Goal: Task Accomplishment & Management: Use online tool/utility

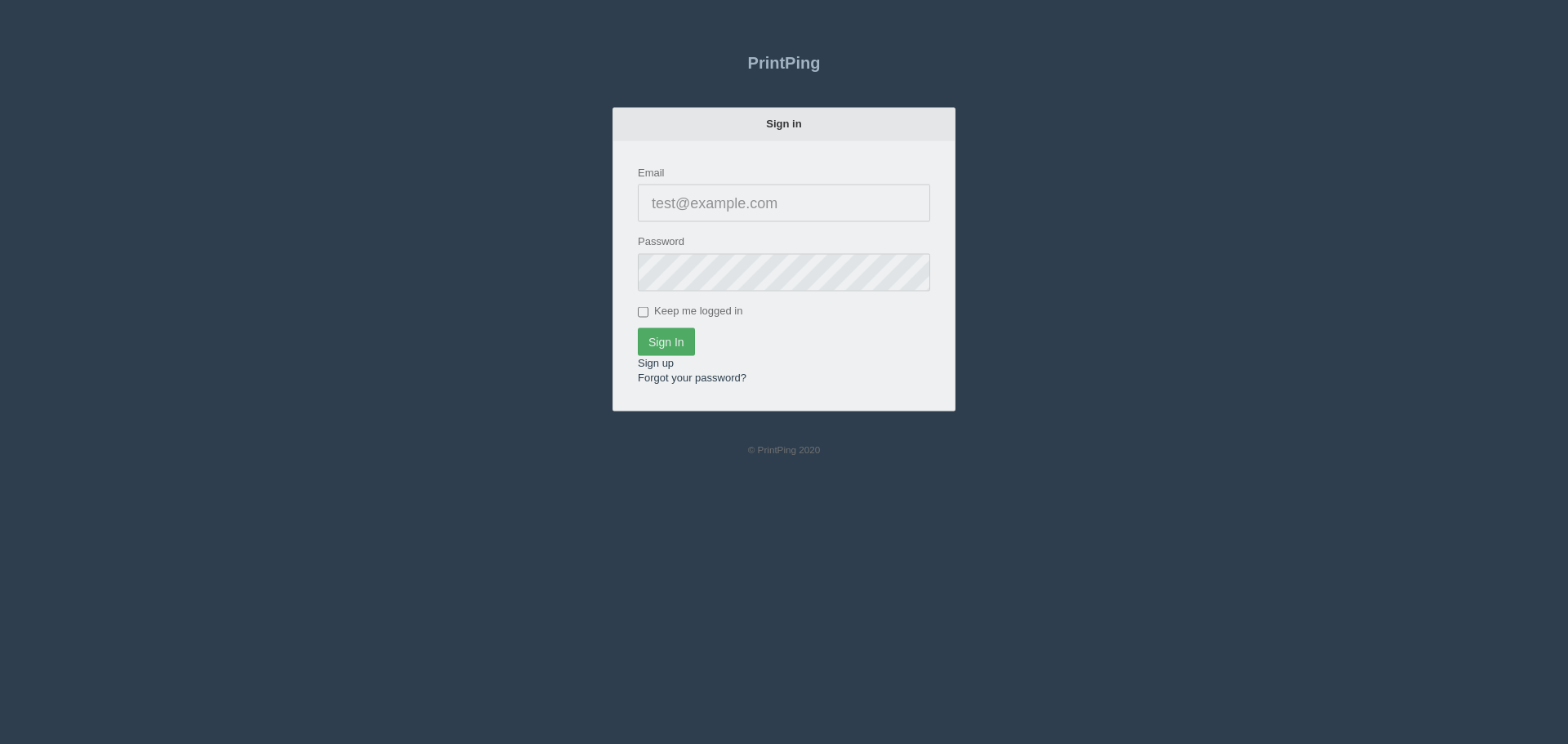
type input "[PERSON_NAME][EMAIL_ADDRESS][DOMAIN_NAME]"
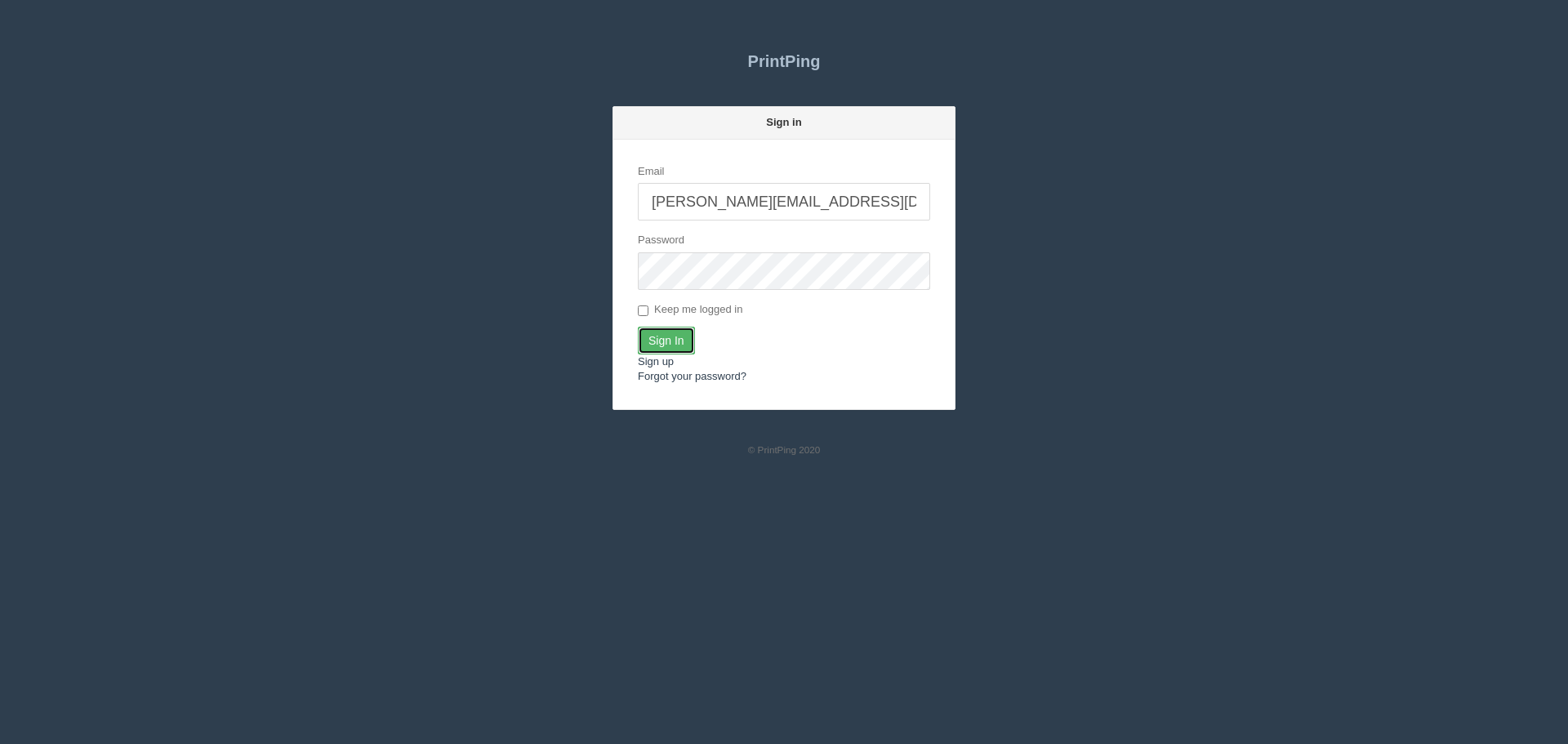
click at [664, 334] on input "Sign In" at bounding box center [666, 341] width 57 height 28
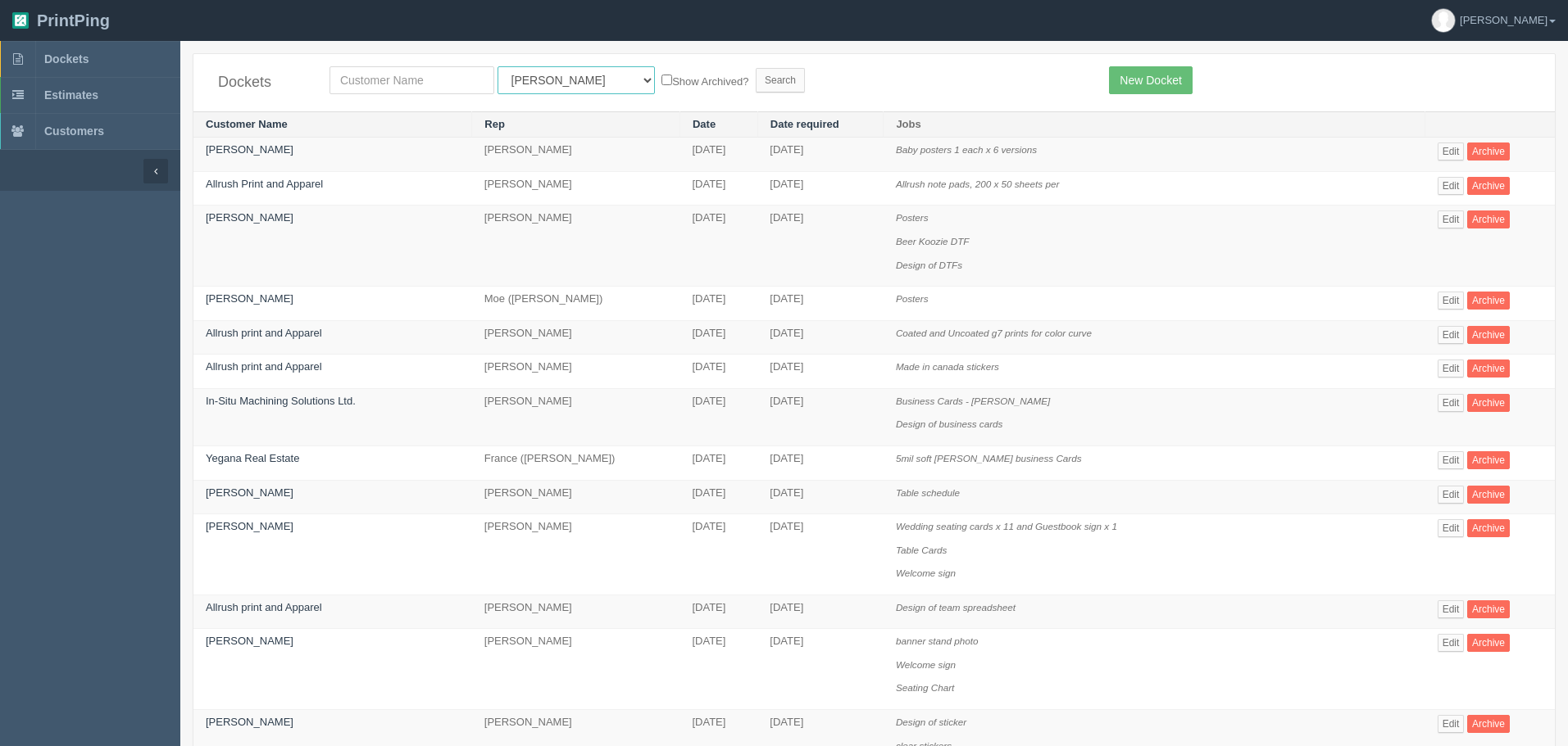
click at [530, 86] on select "All Users [PERSON_NAME] Test 1 [PERSON_NAME] [PERSON_NAME] [PERSON_NAME] France…" at bounding box center [577, 80] width 158 height 28
select select "14"
click at [498, 66] on select "All Users [PERSON_NAME] Test 1 [PERSON_NAME] [PERSON_NAME] [PERSON_NAME] France…" at bounding box center [577, 80] width 158 height 28
click at [453, 85] on input "text" at bounding box center [412, 80] width 165 height 28
type input "[PERSON_NAME]"
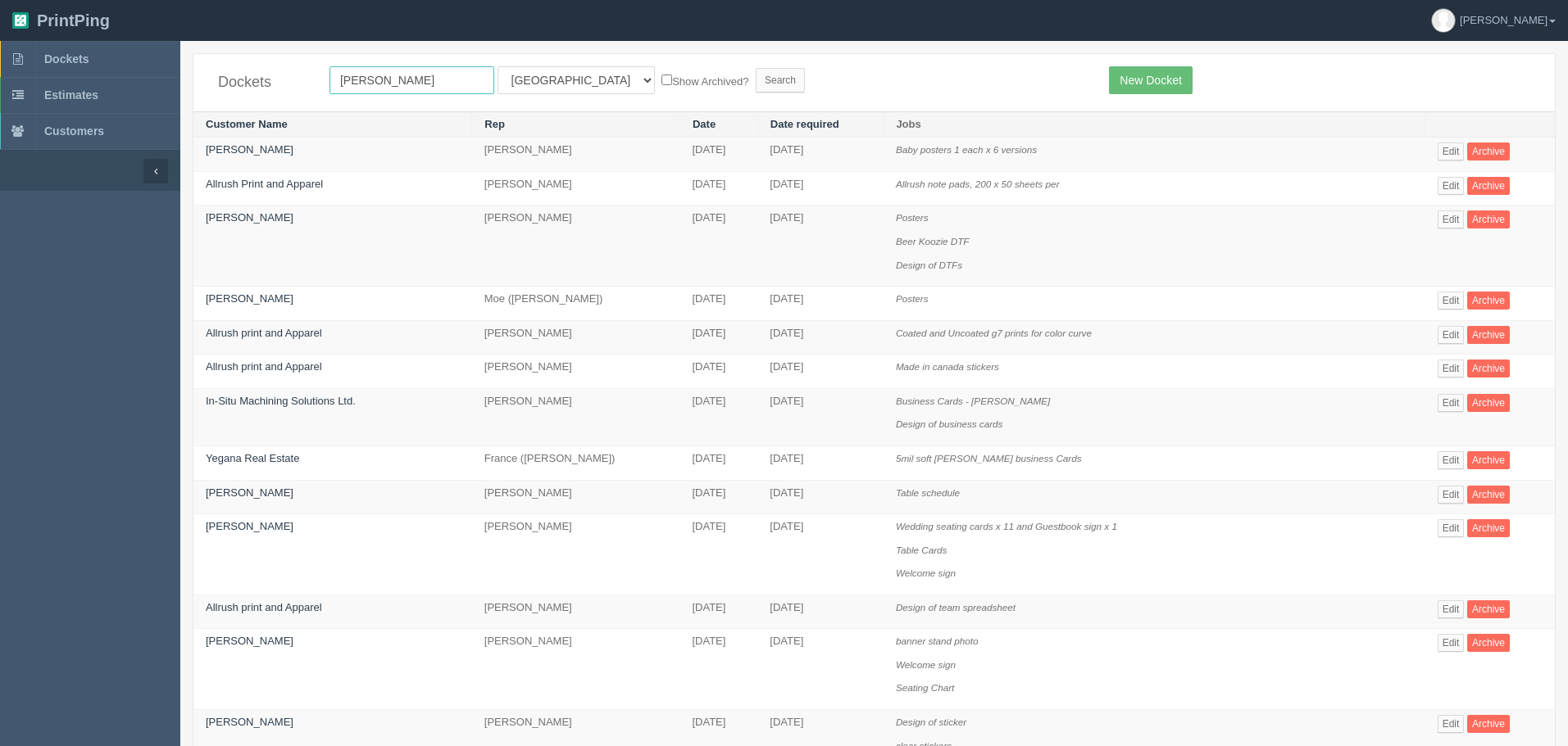
click at [755, 68] on input "Search" at bounding box center [780, 80] width 49 height 24
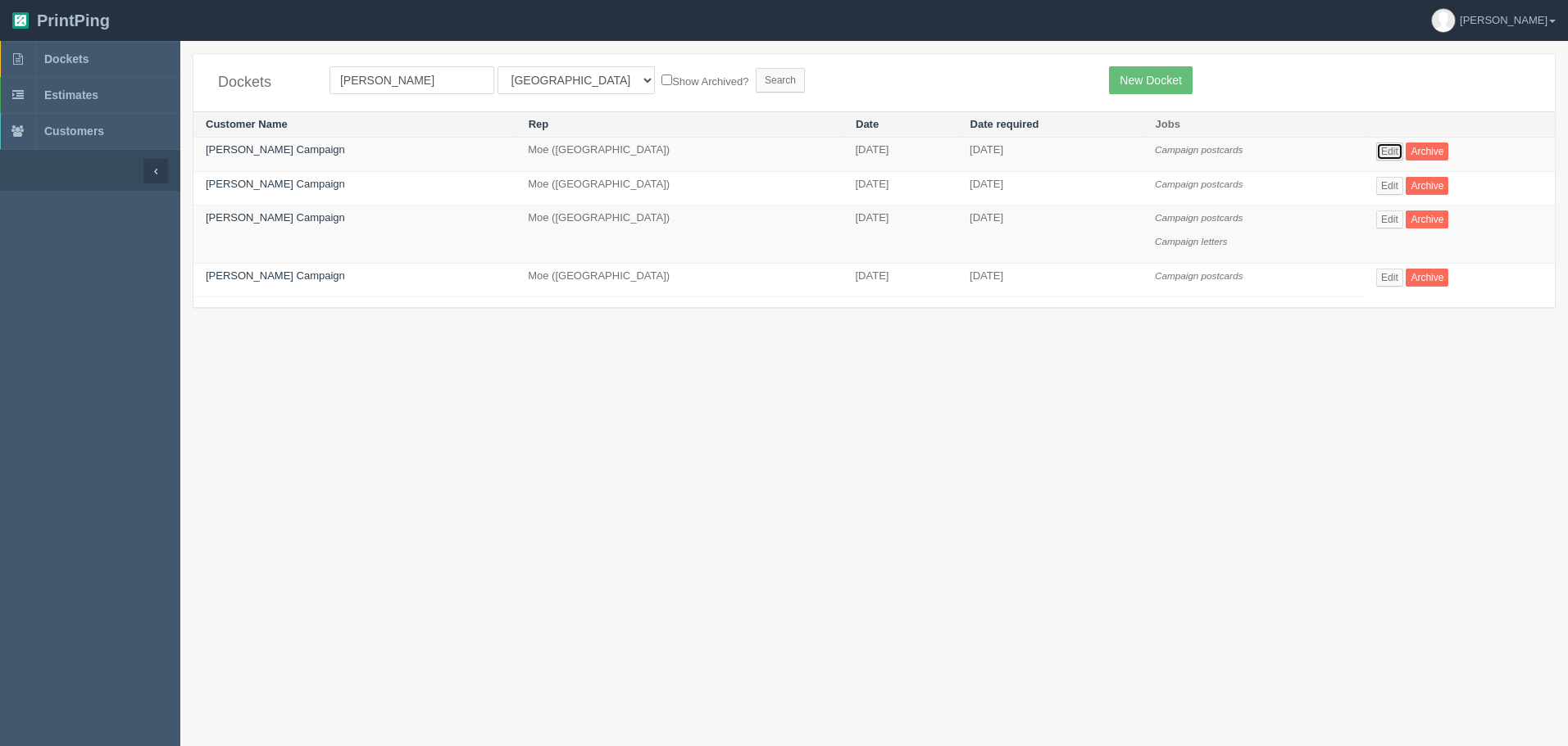
click at [1393, 152] on link "Edit" at bounding box center [1389, 151] width 27 height 18
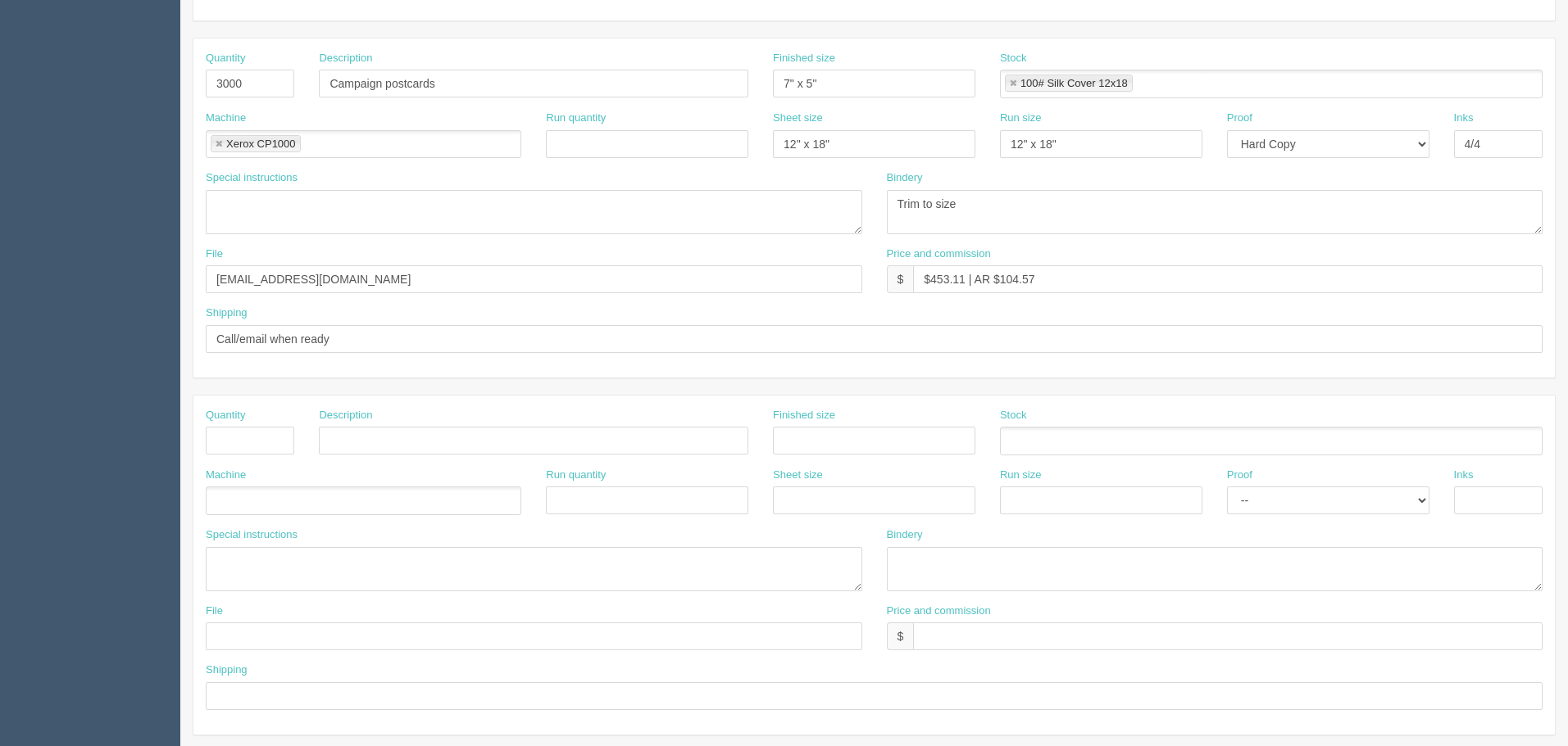
scroll to position [328, 0]
